Goal: Find specific page/section: Find specific page/section

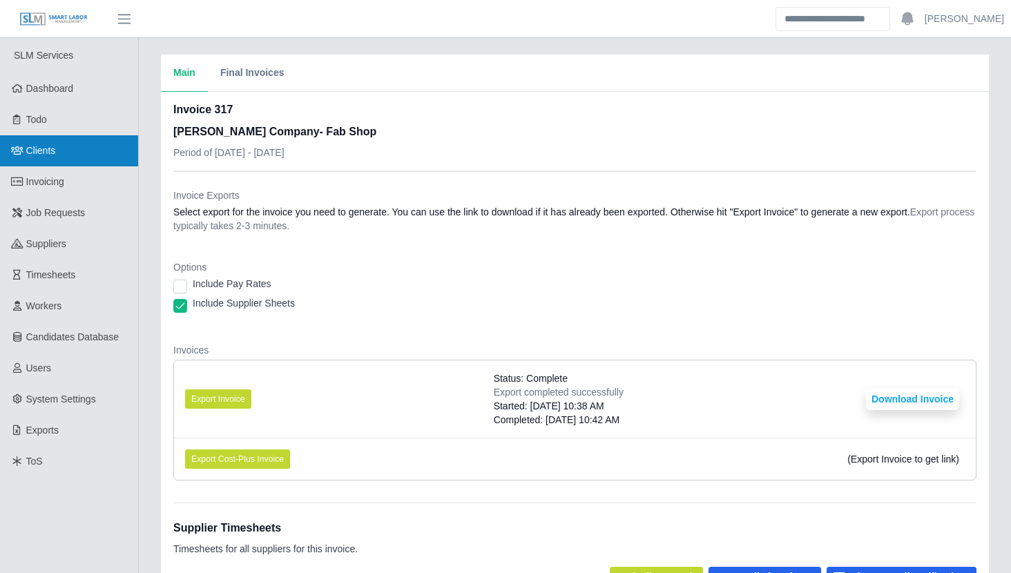
click at [83, 165] on link "Clients" at bounding box center [69, 150] width 138 height 31
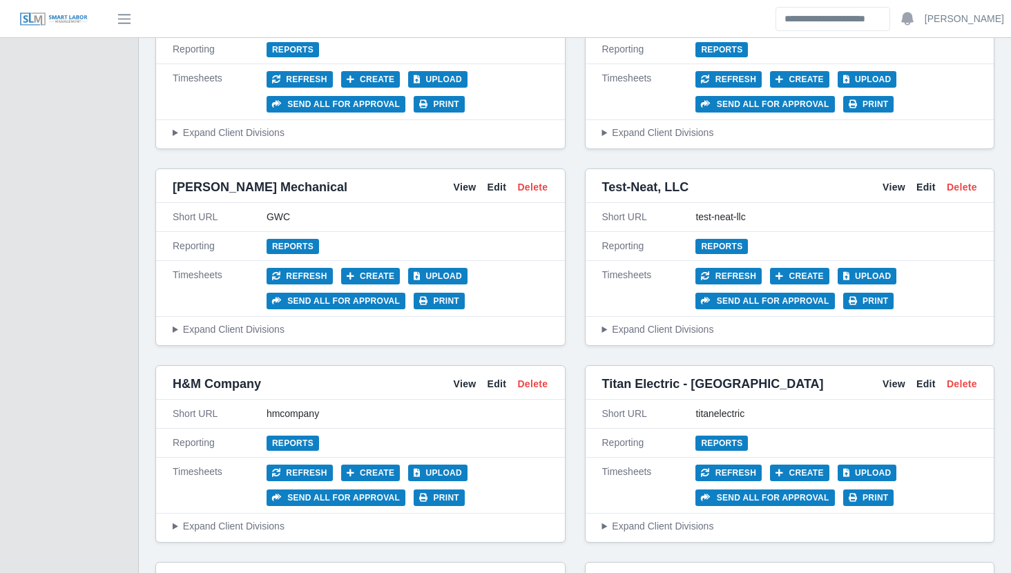
scroll to position [4304, 0]
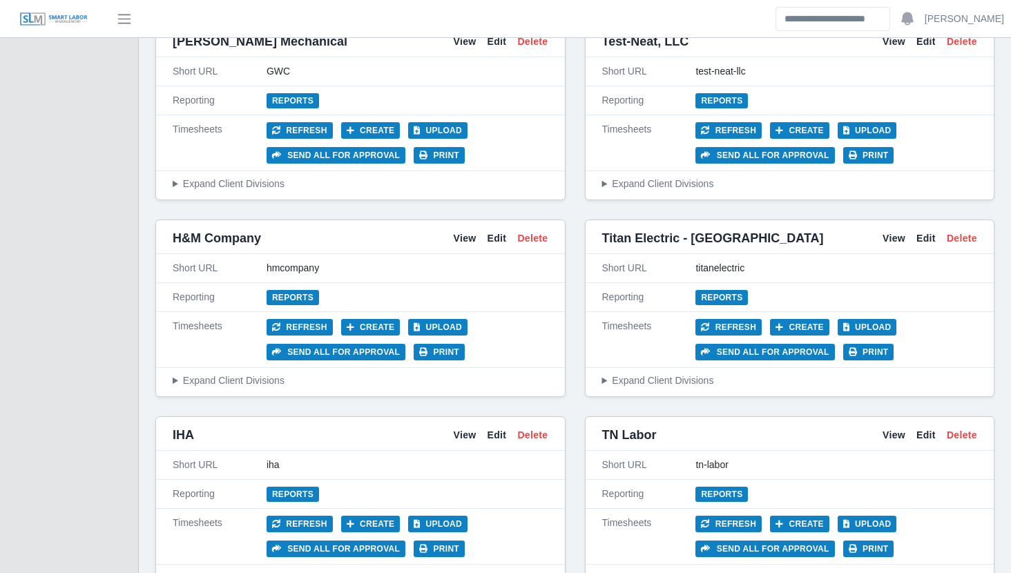
click at [451, 223] on div "H&M Company View Edit Delete" at bounding box center [360, 238] width 409 height 31
click at [466, 231] on link "View" at bounding box center [464, 238] width 23 height 15
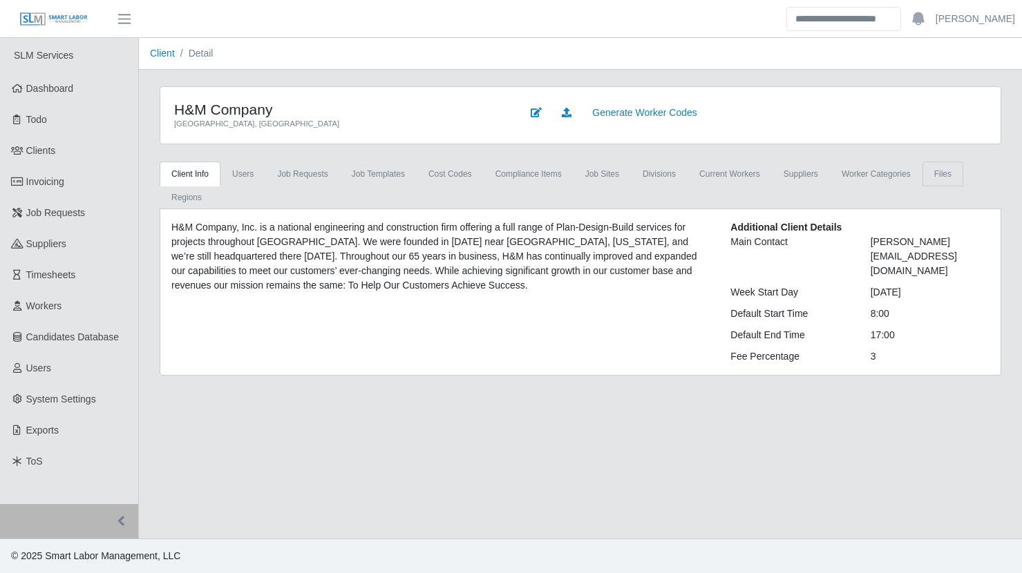
click at [922, 169] on link "Files" at bounding box center [942, 174] width 41 height 25
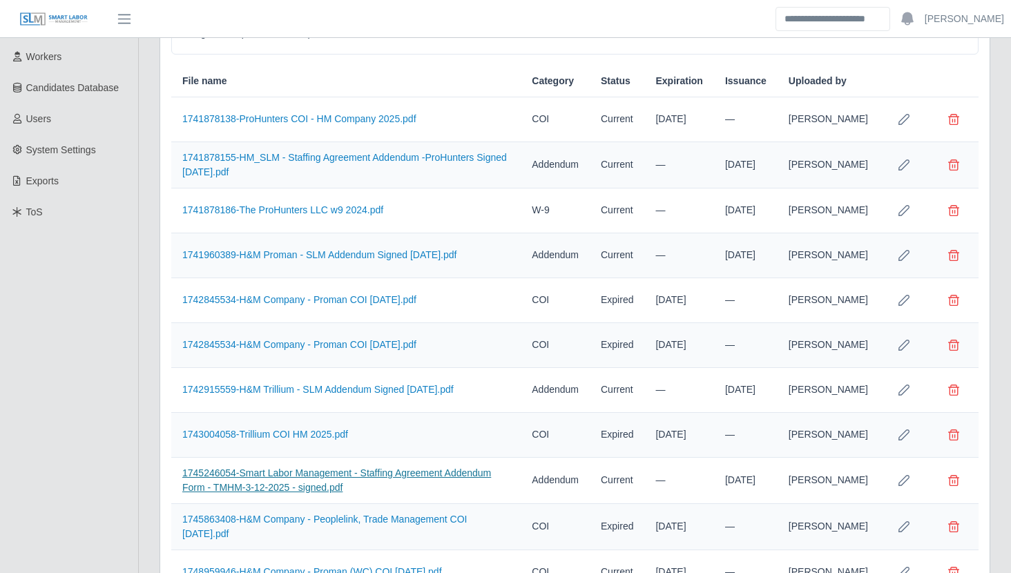
scroll to position [466, 0]
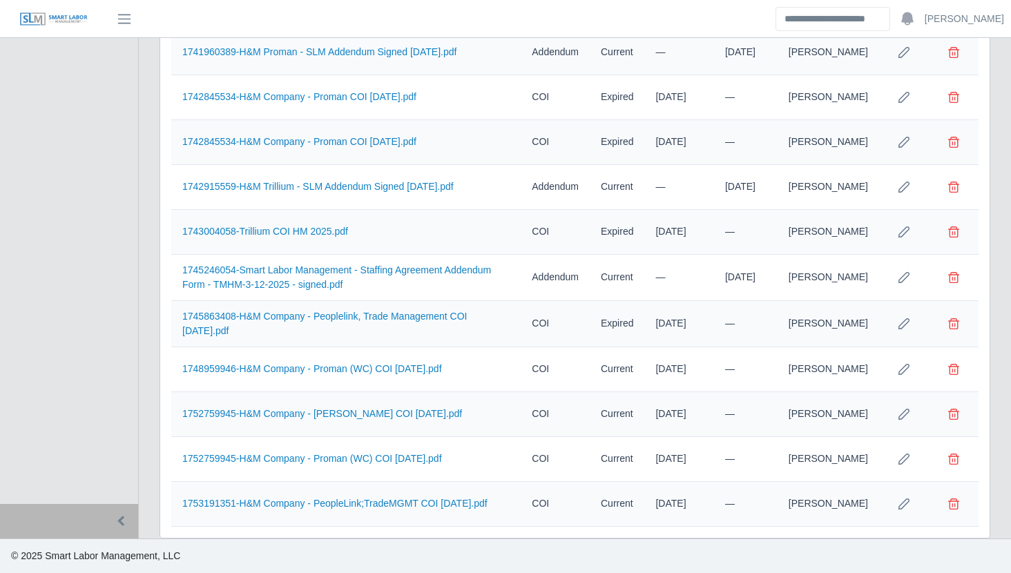
click at [153, 281] on div "Client Info Users Job Requests Job Templates cost codes Compliance Items job si…" at bounding box center [575, 123] width 852 height 829
